Goal: Transaction & Acquisition: Purchase product/service

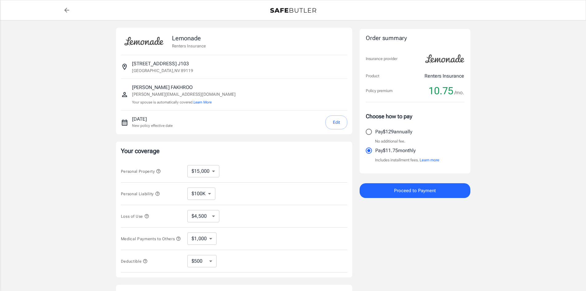
select select "15000"
select select "500"
click at [490, 145] on div "Lemonade Renters Insurance 3770 UINVERSITY CENTER DR APT J103 J103 [GEOGRAPHIC_…" at bounding box center [293, 183] width 586 height 327
click at [527, 222] on div "Lemonade Renters Insurance 3770 UINVERSITY CENTER DR APT J103 J103 [GEOGRAPHIC_…" at bounding box center [293, 183] width 586 height 327
click at [551, 189] on div "Lemonade Renters Insurance 3770 UINVERSITY CENTER DR APT J103 J103 [GEOGRAPHIC_…" at bounding box center [293, 183] width 586 height 327
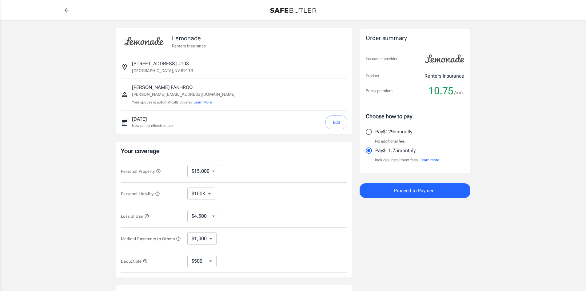
click at [542, 144] on div "Lemonade Renters Insurance 3770 UINVERSITY CENTER DR APT J103 J103 [GEOGRAPHIC_…" at bounding box center [293, 183] width 586 height 327
click at [513, 116] on div "Lemonade Renters Insurance 3770 UINVERSITY CENTER DR APT J103 J103 [GEOGRAPHIC_…" at bounding box center [293, 183] width 586 height 327
click at [30, 139] on div "Lemonade Renters Insurance 3770 UINVERSITY CENTER DR APT J103 J103 [GEOGRAPHIC_…" at bounding box center [293, 183] width 586 height 327
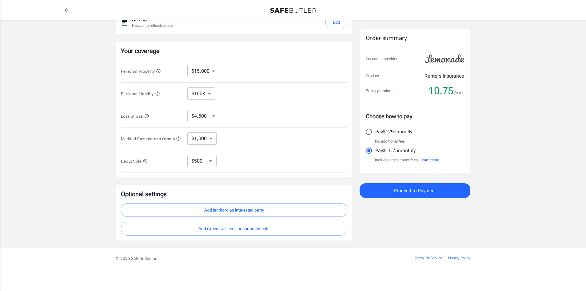
scroll to position [102, 0]
click at [242, 230] on button "Add expensive items or endorsements" at bounding box center [234, 228] width 226 height 14
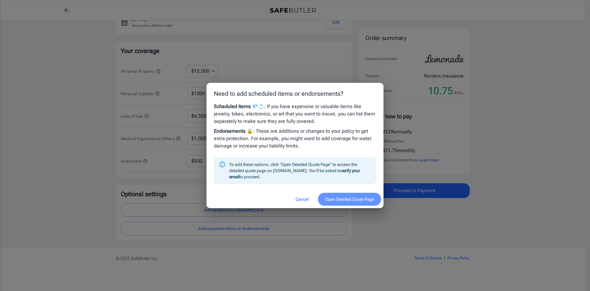
click at [337, 199] on button "Open Detailed Quote Page" at bounding box center [349, 198] width 63 height 13
click at [299, 200] on button "Cancel" at bounding box center [302, 198] width 27 height 13
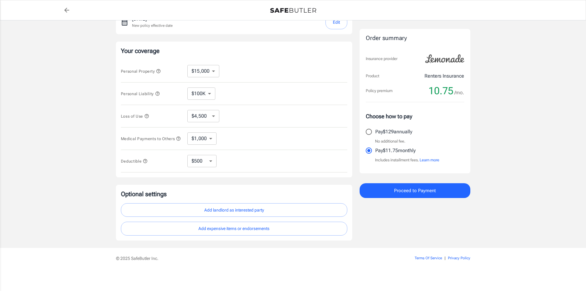
click at [506, 238] on div "Lemonade Renters Insurance 3770 UINVERSITY CENTER DR APT J103 J103 [GEOGRAPHIC_…" at bounding box center [293, 83] width 586 height 327
click at [525, 124] on div "Lemonade Renters Insurance 3770 UINVERSITY CENTER DR APT J103 J103 [GEOGRAPHIC_…" at bounding box center [293, 83] width 586 height 327
click at [509, 133] on div "Lemonade Renters Insurance 3770 UINVERSITY CENTER DR APT J103 J103 [GEOGRAPHIC_…" at bounding box center [293, 83] width 586 height 327
click at [77, 56] on div "Lemonade Renters Insurance 3770 UINVERSITY CENTER DR APT J103 J103 [GEOGRAPHIC_…" at bounding box center [293, 83] width 586 height 327
click at [510, 122] on div "Lemonade Renters Insurance 3770 UINVERSITY CENTER DR APT J103 J103 [GEOGRAPHIC_…" at bounding box center [293, 83] width 586 height 327
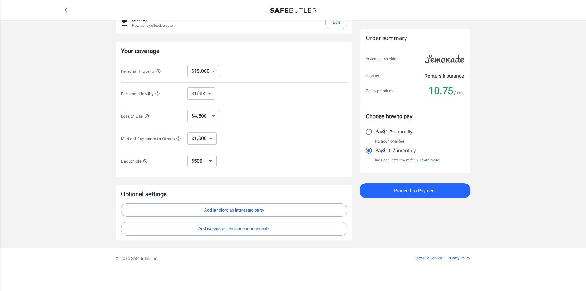
click at [93, 67] on div "Lemonade Renters Insurance 3770 UINVERSITY CENTER DR APT J103 J103 [GEOGRAPHIC_…" at bounding box center [293, 83] width 586 height 327
click at [509, 130] on div "Lemonade Renters Insurance 3770 UINVERSITY CENTER DR APT J103 J103 [GEOGRAPHIC_…" at bounding box center [293, 83] width 586 height 327
click at [52, 59] on div "Lemonade Renters Insurance 3770 UINVERSITY CENTER DR APT J103 J103 [GEOGRAPHIC_…" at bounding box center [293, 83] width 586 height 327
click at [530, 123] on div "Lemonade Renters Insurance 3770 UINVERSITY CENTER DR APT J103 J103 [GEOGRAPHIC_…" at bounding box center [293, 83] width 586 height 327
click at [544, 196] on div "Lemonade Renters Insurance 3770 UINVERSITY CENTER DR APT J103 J103 [GEOGRAPHIC_…" at bounding box center [293, 83] width 586 height 327
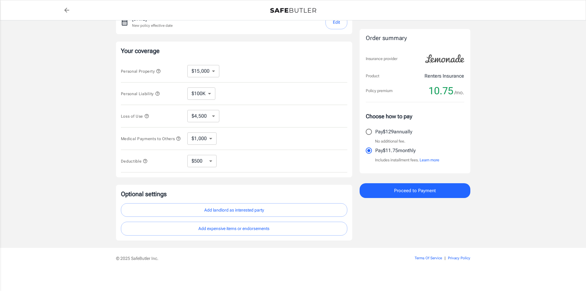
click at [555, 133] on div "Lemonade Renters Insurance 3770 UINVERSITY CENTER DR APT J103 J103 [GEOGRAPHIC_…" at bounding box center [293, 83] width 586 height 327
click at [538, 224] on div "Lemonade Renters Insurance 3770 UINVERSITY CENTER DR APT J103 J103 [GEOGRAPHIC_…" at bounding box center [293, 83] width 586 height 327
click at [501, 228] on div "Lemonade Renters Insurance 3770 UINVERSITY CENTER DR APT J103 J103 [GEOGRAPHIC_…" at bounding box center [293, 83] width 586 height 327
click at [514, 136] on div "Lemonade Renters Insurance 3770 UINVERSITY CENTER DR APT J103 J103 [GEOGRAPHIC_…" at bounding box center [293, 83] width 586 height 327
click at [511, 99] on div "Lemonade Renters Insurance 3770 UINVERSITY CENTER DR APT J103 J103 [GEOGRAPHIC_…" at bounding box center [293, 83] width 586 height 327
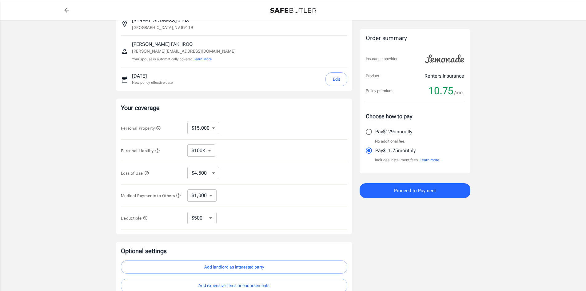
scroll to position [0, 0]
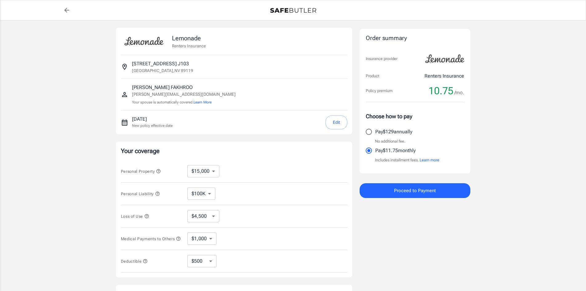
click at [514, 140] on div "Lemonade Renters Insurance 3770 UINVERSITY CENTER DR APT J103 J103 [GEOGRAPHIC_…" at bounding box center [293, 183] width 586 height 327
click at [531, 238] on div "Lemonade Renters Insurance 3770 UINVERSITY CENTER DR APT J103 J103 [GEOGRAPHIC_…" at bounding box center [293, 183] width 586 height 327
click at [402, 278] on div "Order summary Insurance provider Product Renters Insurance Policy premium 10.75…" at bounding box center [414, 184] width 111 height 312
click at [403, 276] on div "Order summary Insurance provider Product Renters Insurance Policy premium 10.75…" at bounding box center [414, 184] width 111 height 312
click at [56, 63] on div "Lemonade Renters Insurance 3770 UINVERSITY CENTER DR APT J103 J103 [GEOGRAPHIC_…" at bounding box center [293, 183] width 586 height 327
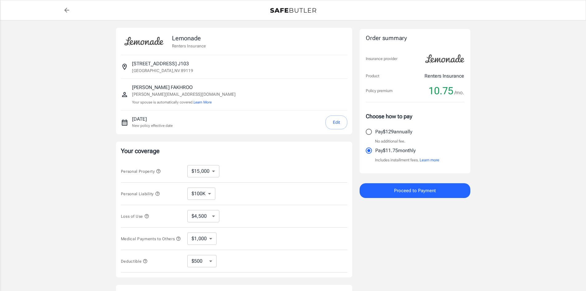
click at [407, 271] on div "Order summary Insurance provider Product Renters Insurance Policy premium 10.75…" at bounding box center [414, 184] width 111 height 312
click at [550, 116] on div "Lemonade Renters Insurance 3770 UINVERSITY CENTER DR APT J103 J103 [GEOGRAPHIC_…" at bounding box center [293, 183] width 586 height 327
click at [508, 220] on div "Lemonade Renters Insurance 3770 UINVERSITY CENTER DR APT J103 J103 [GEOGRAPHIC_…" at bounding box center [293, 183] width 586 height 327
click at [438, 258] on div "Order summary Insurance provider Product Renters Insurance Policy premium 10.75…" at bounding box center [414, 184] width 111 height 312
click at [430, 262] on div "Order summary Insurance provider Product Renters Insurance Policy premium 10.75…" at bounding box center [414, 184] width 111 height 312
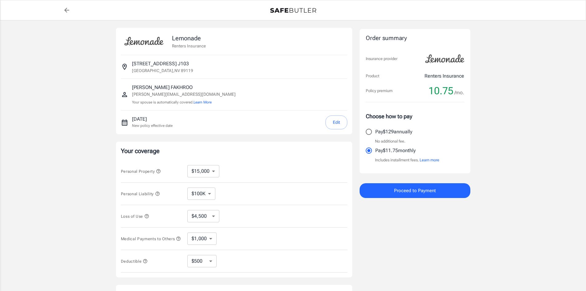
click at [528, 238] on div "Lemonade Renters Insurance 3770 UINVERSITY CENTER DR APT J103 J103 [GEOGRAPHIC_…" at bounding box center [293, 183] width 586 height 327
click at [414, 278] on div "Order summary Insurance provider Product Renters Insurance Policy premium 10.75…" at bounding box center [414, 184] width 111 height 312
click at [410, 279] on div "Order summary Insurance provider Product Renters Insurance Policy premium 10.75…" at bounding box center [414, 184] width 111 height 312
click at [461, 267] on div "Order summary Insurance provider Product Renters Insurance Policy premium 10.75…" at bounding box center [414, 184] width 111 height 312
click at [474, 256] on div "Lemonade Renters Insurance 3770 UINVERSITY CENTER DR APT J103 J103 [GEOGRAPHIC_…" at bounding box center [293, 183] width 369 height 327
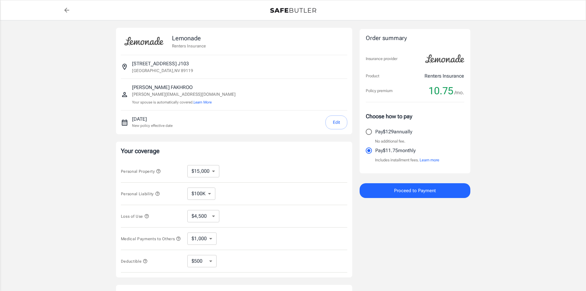
click at [453, 264] on div "Order summary Insurance provider Product Renters Insurance Policy premium 10.75…" at bounding box center [414, 184] width 111 height 312
drag, startPoint x: 543, startPoint y: 127, endPoint x: 536, endPoint y: 127, distance: 7.1
click at [543, 127] on div "Lemonade Renters Insurance 3770 UINVERSITY CENTER DR APT J103 J103 [GEOGRAPHIC_…" at bounding box center [293, 183] width 586 height 327
click at [458, 259] on div "Order summary Insurance provider Product Renters Insurance Policy premium 10.75…" at bounding box center [414, 184] width 111 height 312
click at [524, 160] on div "Lemonade Renters Insurance 3770 UINVERSITY CENTER DR APT J103 J103 [GEOGRAPHIC_…" at bounding box center [293, 183] width 586 height 327
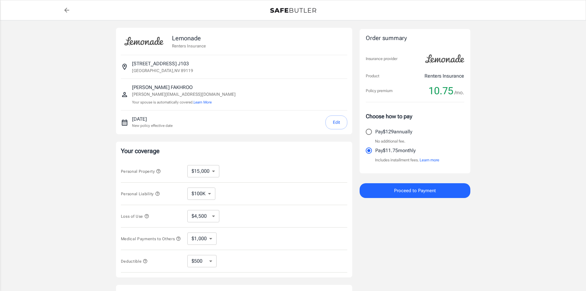
drag, startPoint x: 467, startPoint y: 255, endPoint x: 456, endPoint y: 254, distance: 10.5
click at [467, 255] on div "Order summary Insurance provider Product Renters Insurance Policy premium 10.75…" at bounding box center [414, 184] width 111 height 312
click at [539, 233] on div "Lemonade Renters Insurance 3770 UINVERSITY CENTER DR APT J103 J103 [GEOGRAPHIC_…" at bounding box center [293, 183] width 586 height 327
